Goal: Find specific page/section

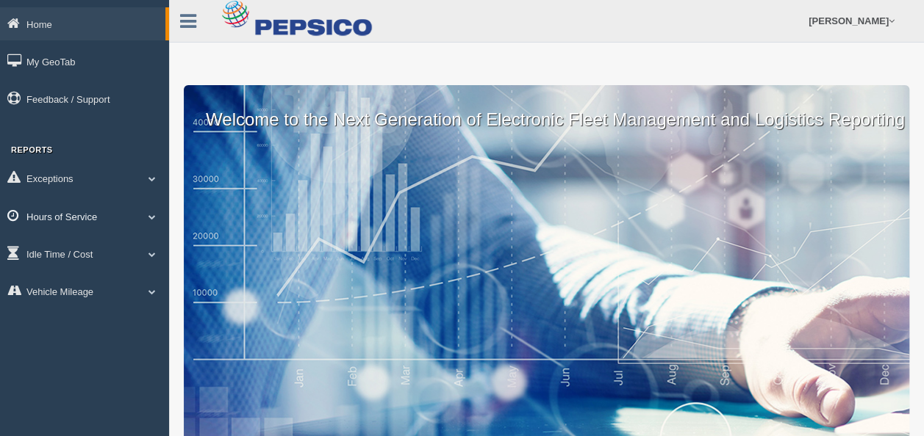
click at [147, 213] on span at bounding box center [152, 216] width 19 height 7
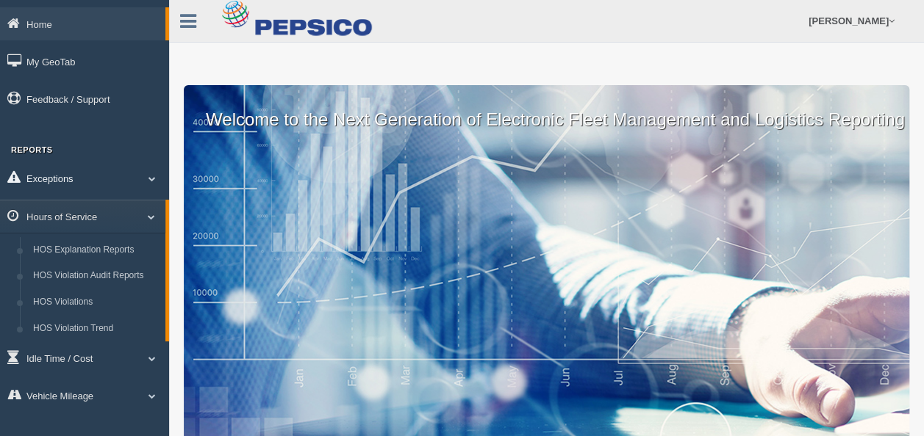
click at [148, 186] on link "Exceptions" at bounding box center [84, 178] width 169 height 33
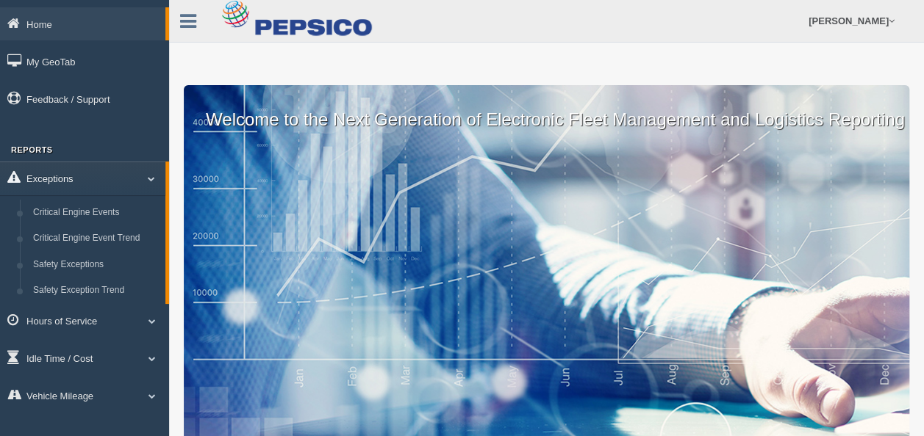
click at [148, 182] on span at bounding box center [145, 178] width 19 height 7
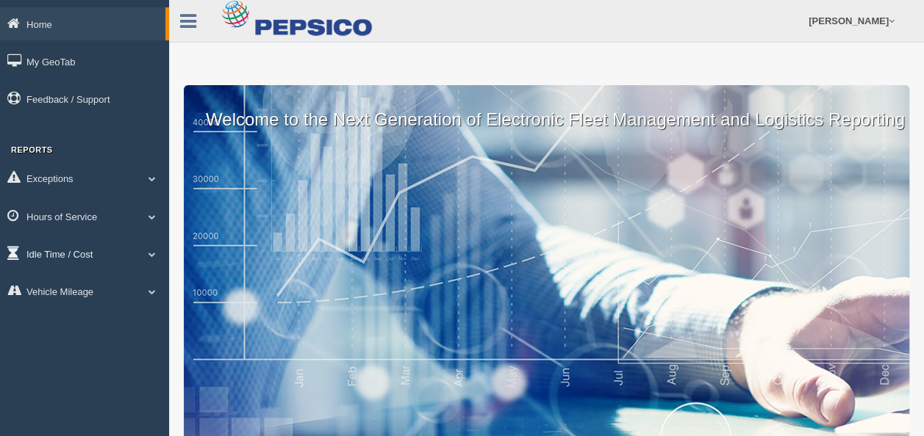
click at [147, 254] on span at bounding box center [152, 254] width 19 height 7
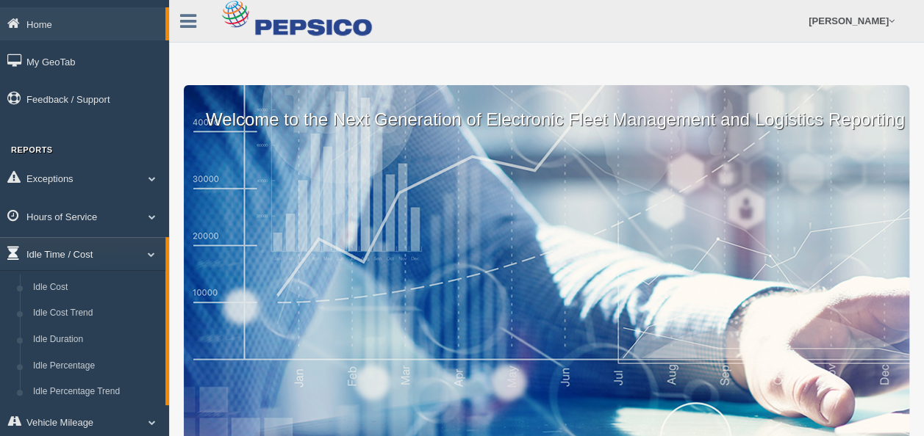
click at [147, 254] on span at bounding box center [145, 254] width 19 height 7
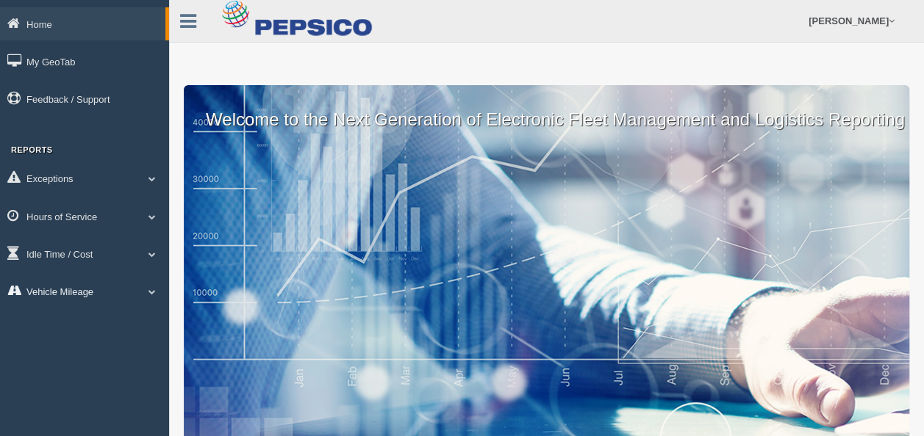
click at [154, 302] on link "Vehicle Mileage" at bounding box center [84, 291] width 169 height 33
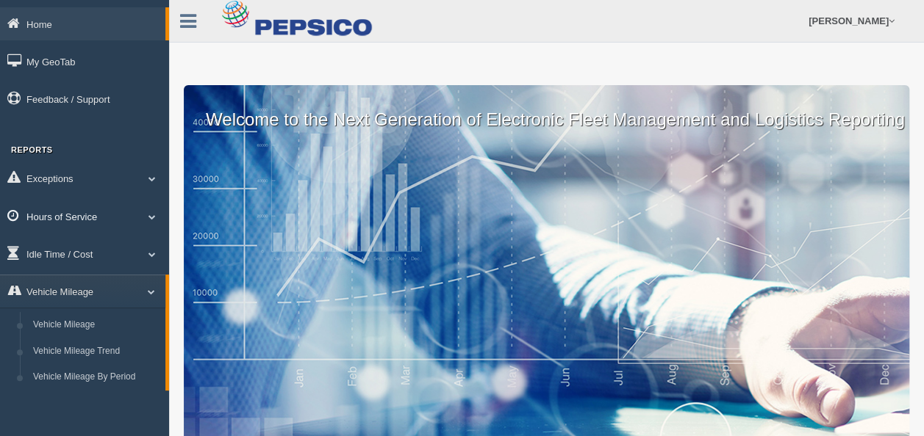
click at [143, 220] on span at bounding box center [152, 216] width 19 height 7
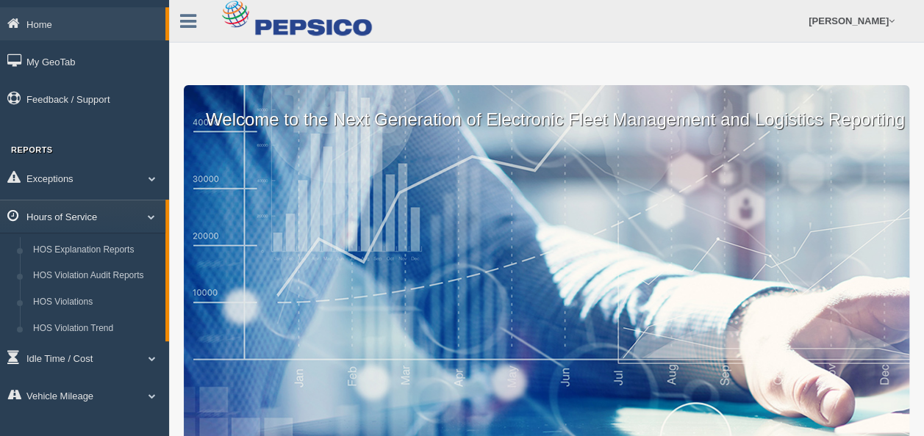
click at [97, 219] on link "Hours of Service" at bounding box center [82, 216] width 165 height 33
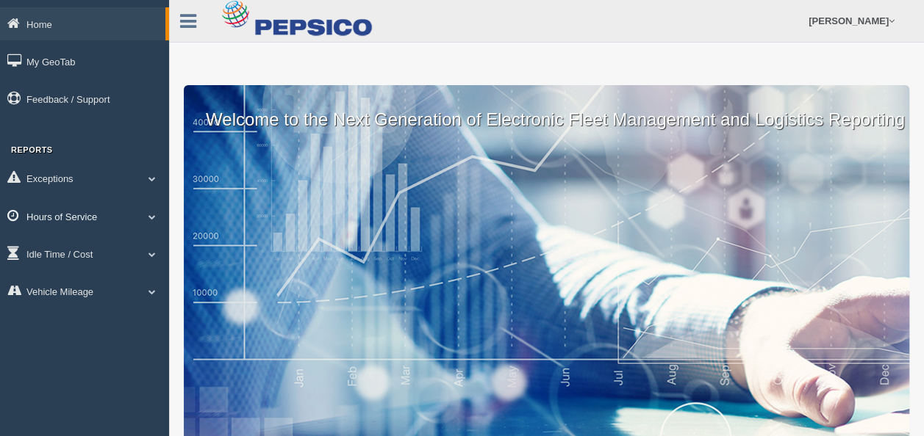
click at [89, 216] on link "Hours of Service" at bounding box center [84, 216] width 169 height 33
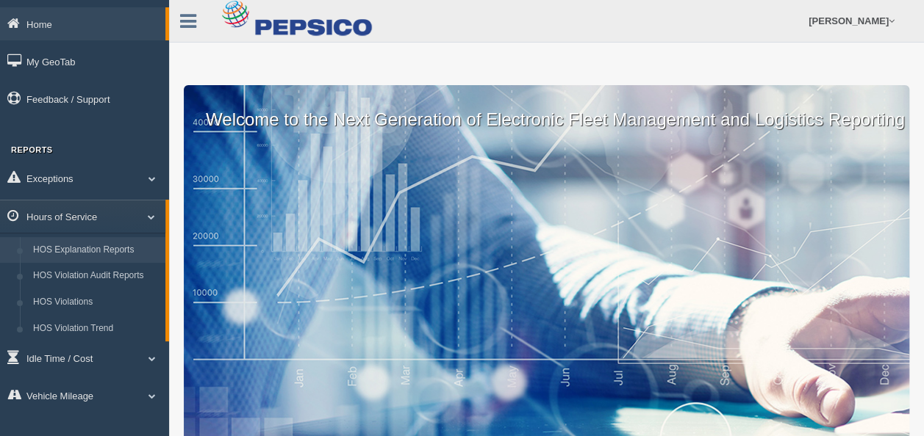
click at [107, 251] on link "HOS Explanation Reports" at bounding box center [95, 250] width 139 height 26
